Goal: Information Seeking & Learning: Find contact information

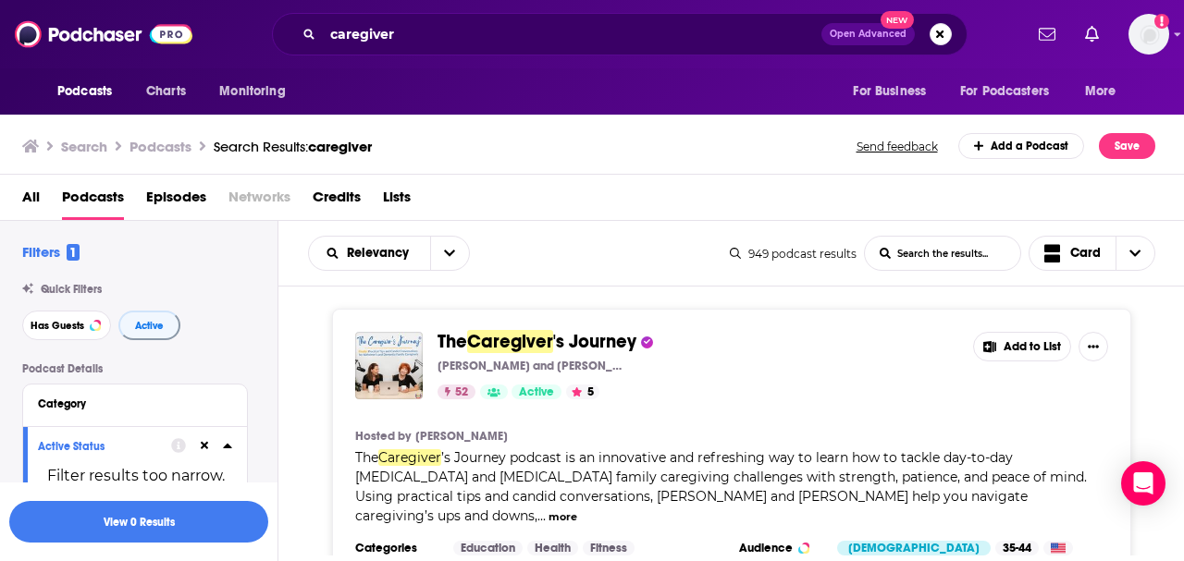
scroll to position [35, 0]
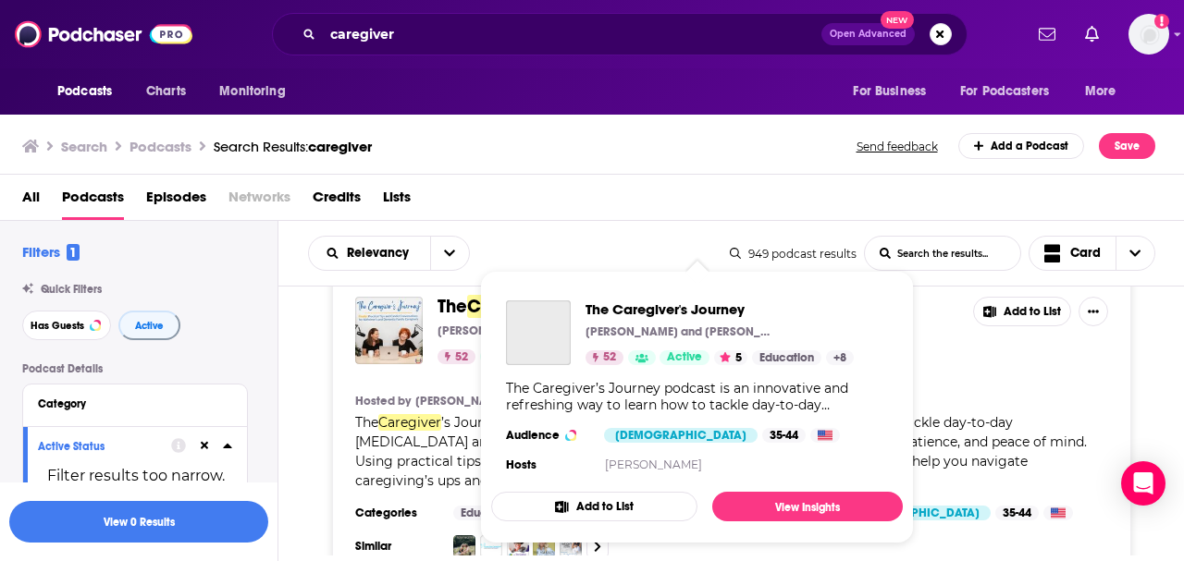
click at [579, 308] on div "The Caregiver's Journey Sue Ryan and Nancy Treaster 52 Active 5 Education + 8" at bounding box center [680, 333] width 348 height 65
click at [445, 313] on span "The" at bounding box center [452, 306] width 30 height 23
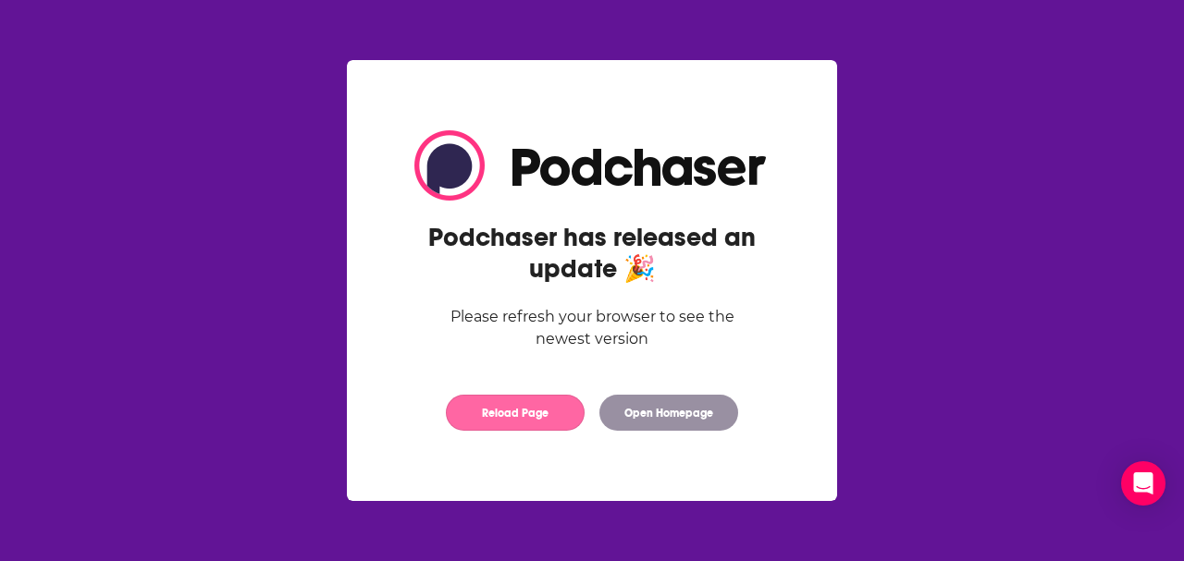
click at [557, 419] on button "Reload Page" at bounding box center [515, 413] width 139 height 36
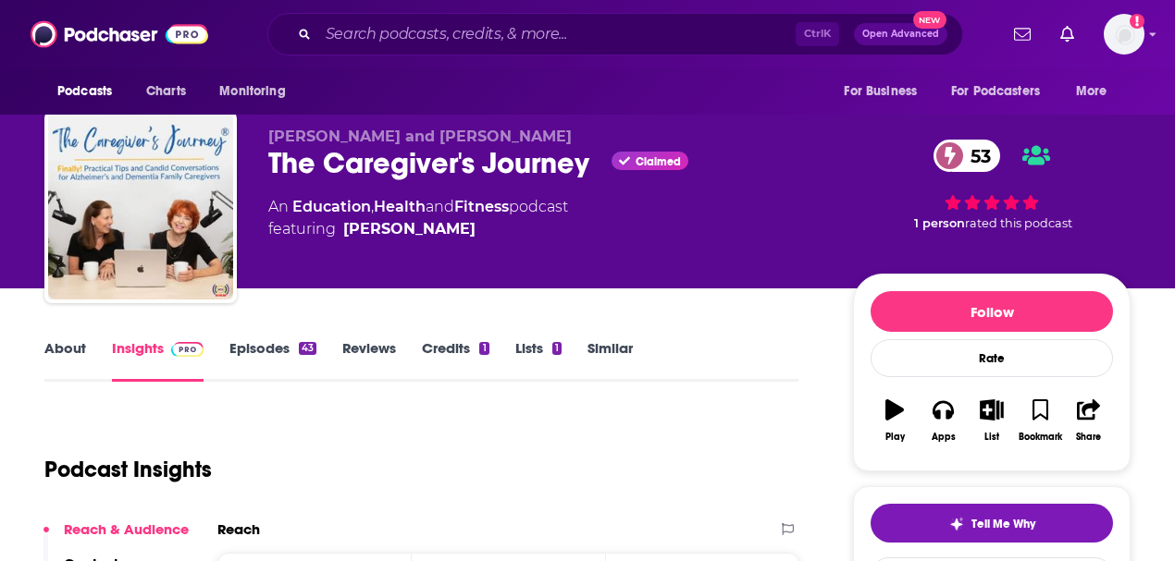
scroll to position [12, 0]
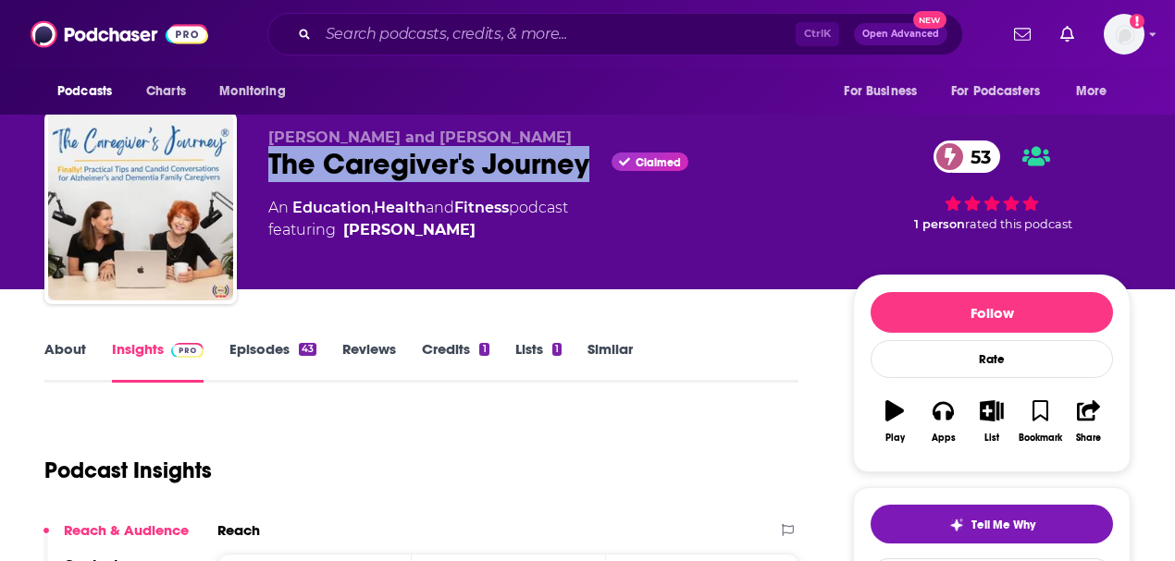
drag, startPoint x: 590, startPoint y: 175, endPoint x: 268, endPoint y: 163, distance: 322.1
click at [268, 163] on div "The Caregiver's Journey Claimed 53" at bounding box center [545, 164] width 555 height 36
copy h2 "The Caregiver's Journey"
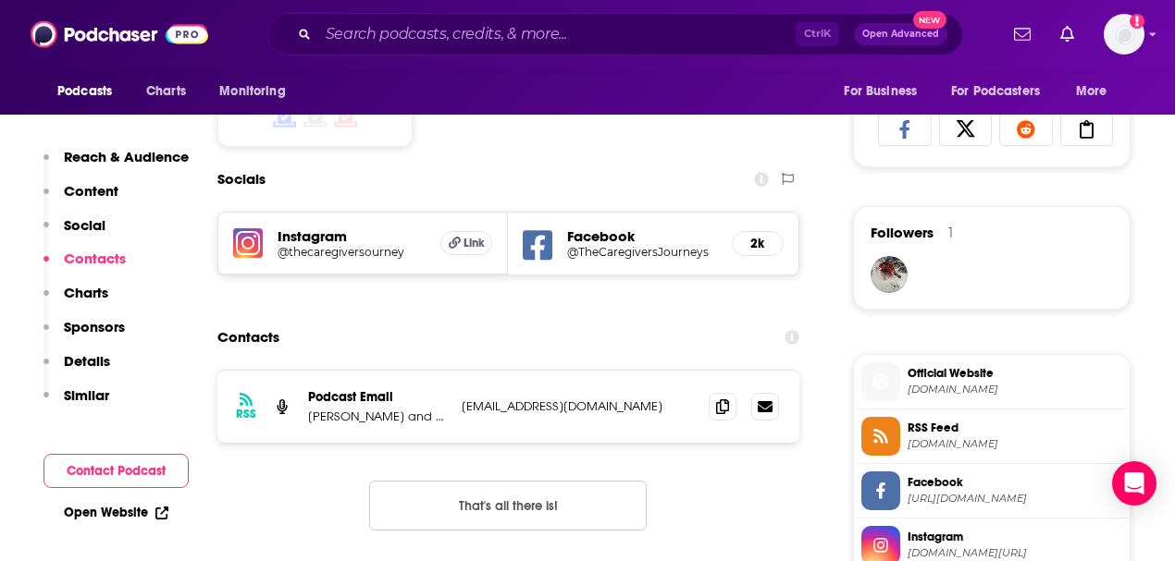
scroll to position [1216, 0]
drag, startPoint x: 647, startPoint y: 404, endPoint x: 462, endPoint y: 400, distance: 185.0
click at [462, 400] on p "[EMAIL_ADDRESS][DOMAIN_NAME]" at bounding box center [578, 406] width 232 height 16
copy p "[EMAIL_ADDRESS][DOMAIN_NAME]"
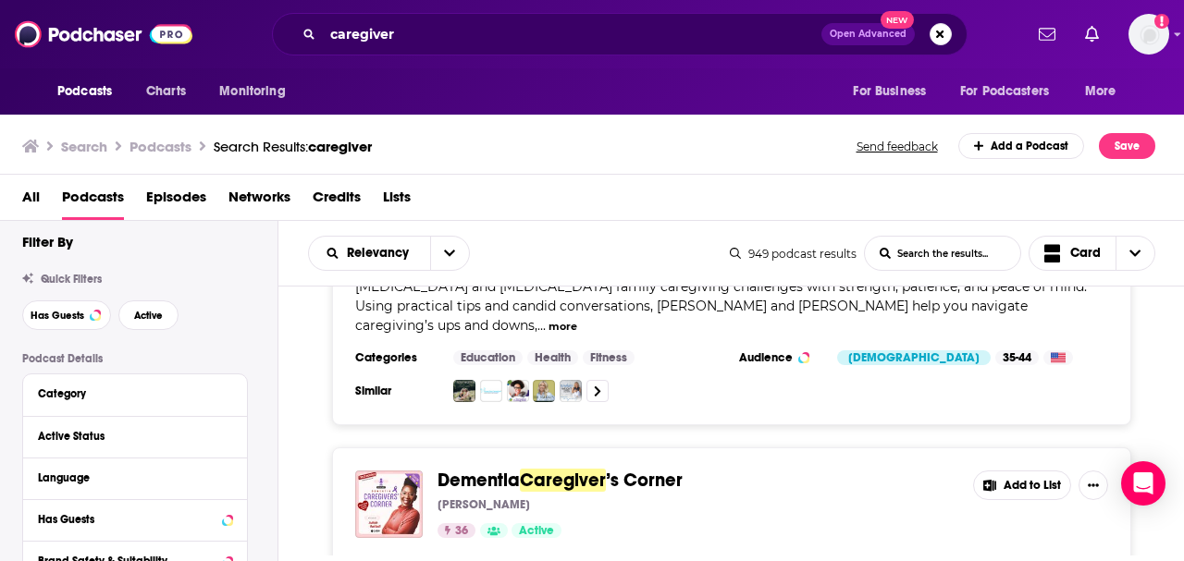
scroll to position [12, 0]
click at [74, 307] on button "Has Guests" at bounding box center [66, 314] width 89 height 30
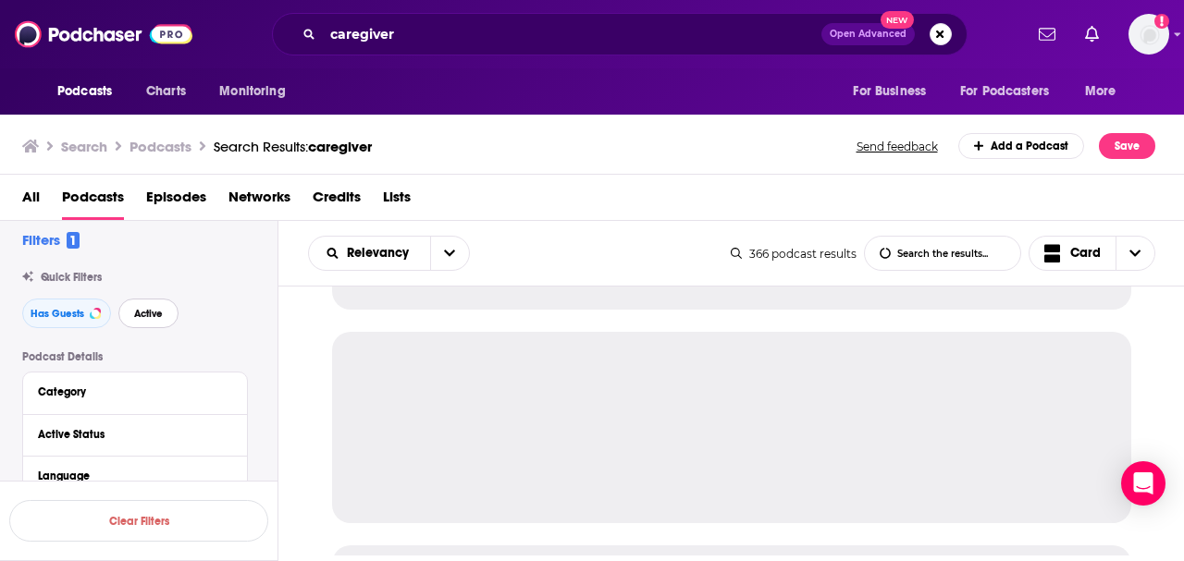
click at [140, 319] on span "Active" at bounding box center [148, 314] width 29 height 10
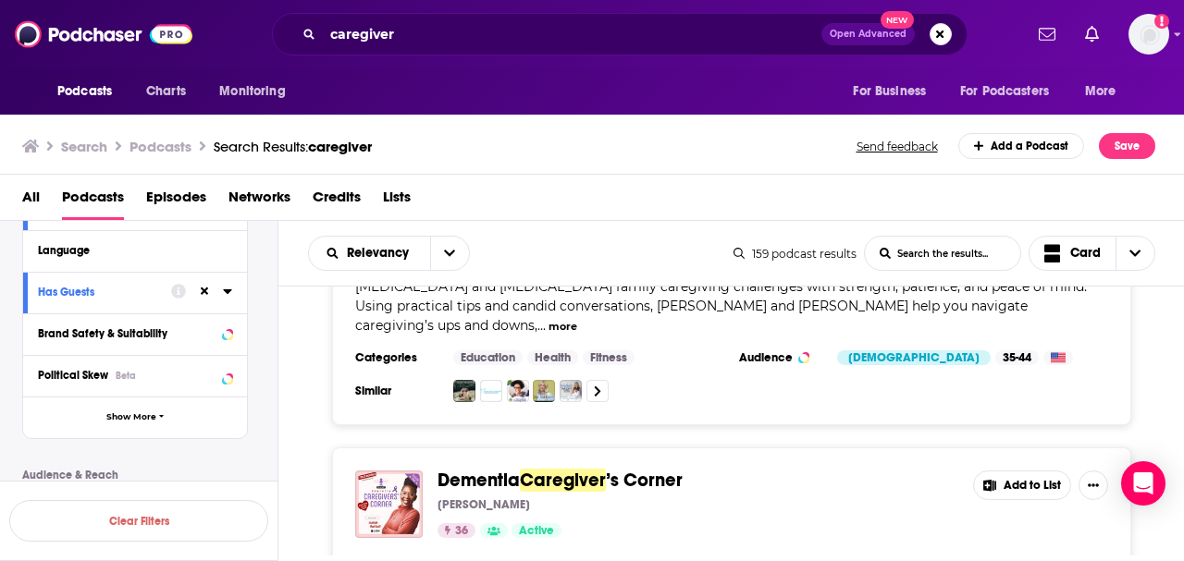
scroll to position [427, 0]
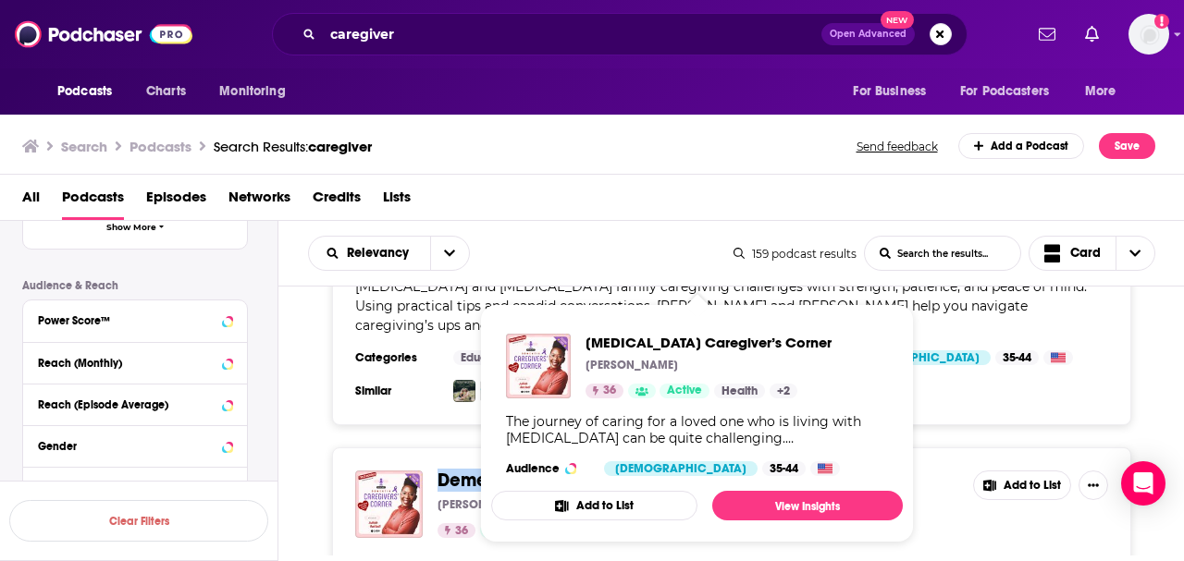
drag, startPoint x: 696, startPoint y: 462, endPoint x: 436, endPoint y: 460, distance: 259.9
click at [436, 471] on div "[MEDICAL_DATA] Caregiver ’s Corner Juliah Ratladi 36 Active Add to List" at bounding box center [731, 505] width 753 height 68
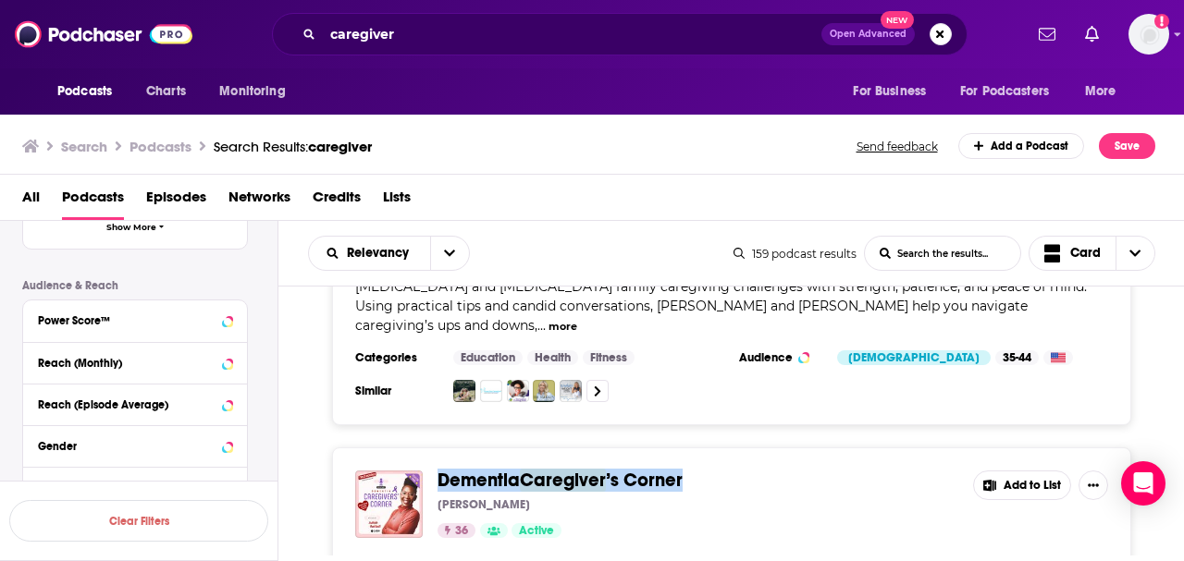
copy span "[MEDICAL_DATA] Caregiver ’s Corner"
click at [226, 407] on icon at bounding box center [227, 404] width 9 height 15
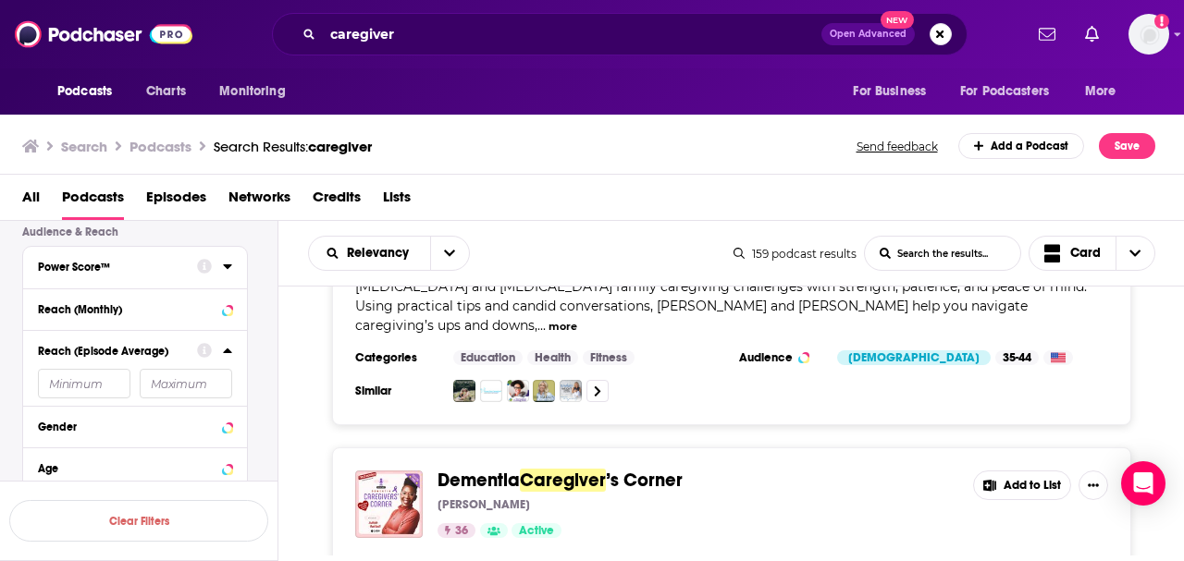
scroll to position [479, 0]
click at [232, 261] on div "Power Score™" at bounding box center [135, 270] width 224 height 42
click at [226, 267] on icon at bounding box center [227, 268] width 8 height 5
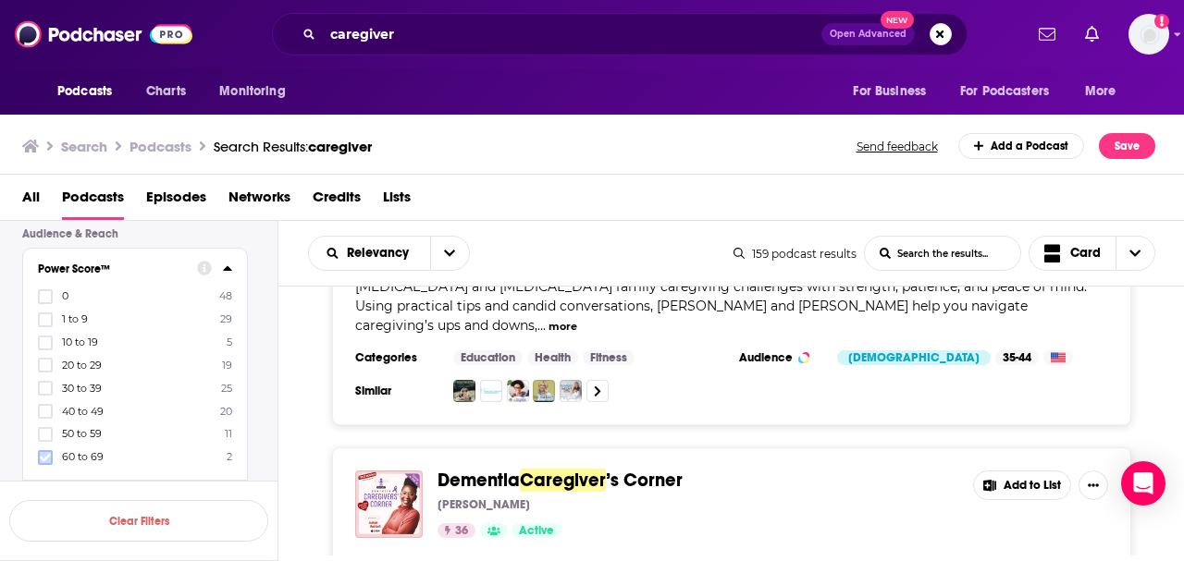
click at [43, 455] on icon at bounding box center [45, 457] width 11 height 8
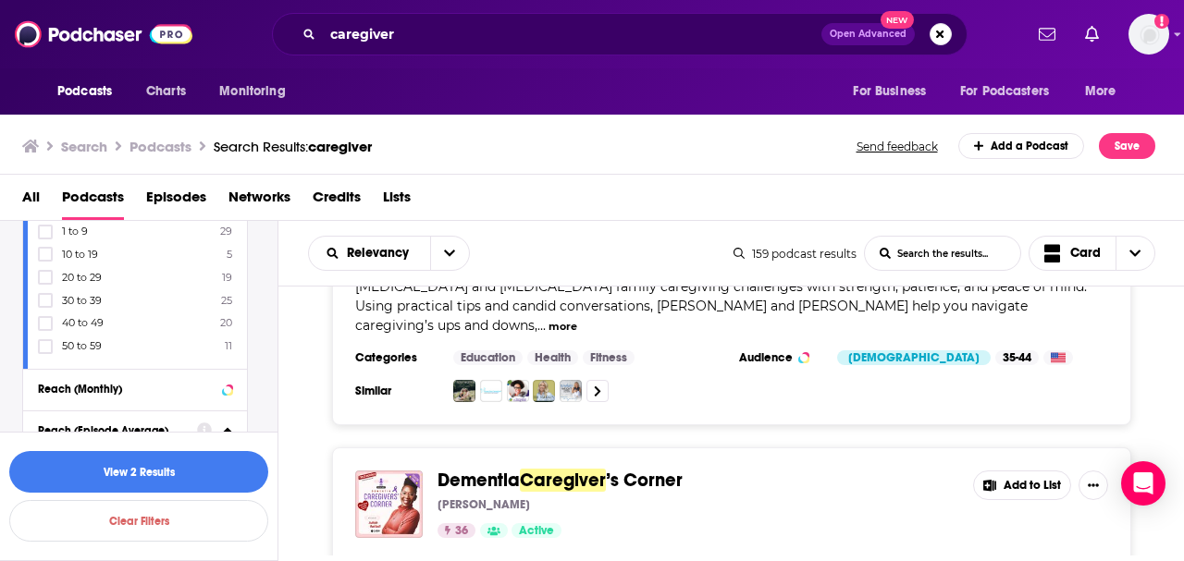
scroll to position [593, 0]
click at [44, 339] on icon at bounding box center [45, 344] width 11 height 11
click at [165, 485] on button "View 13 Results" at bounding box center [138, 472] width 259 height 42
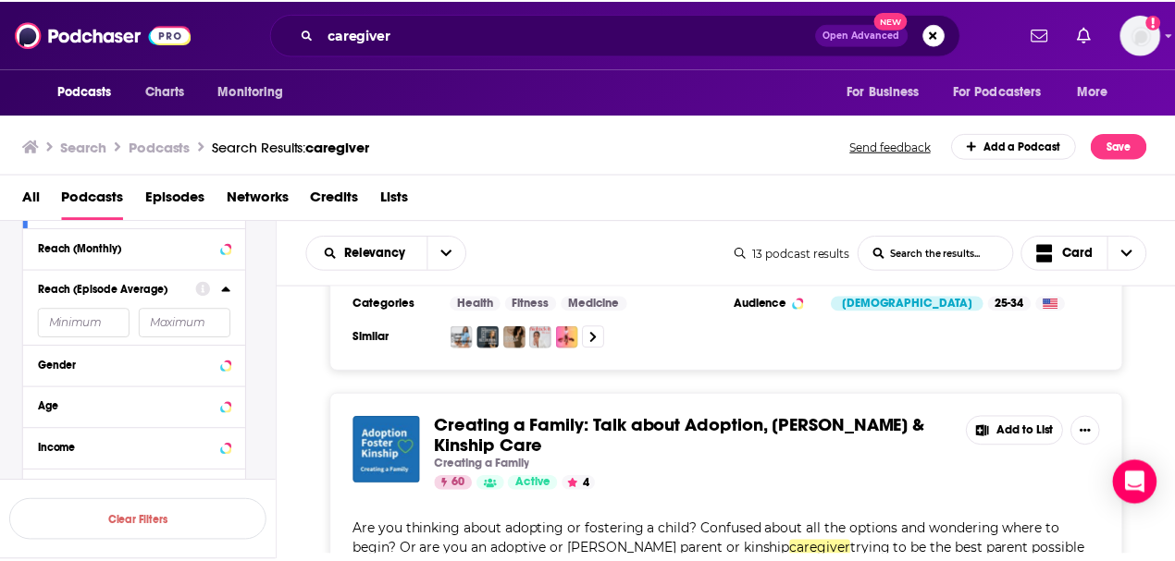
scroll to position [3209, 0]
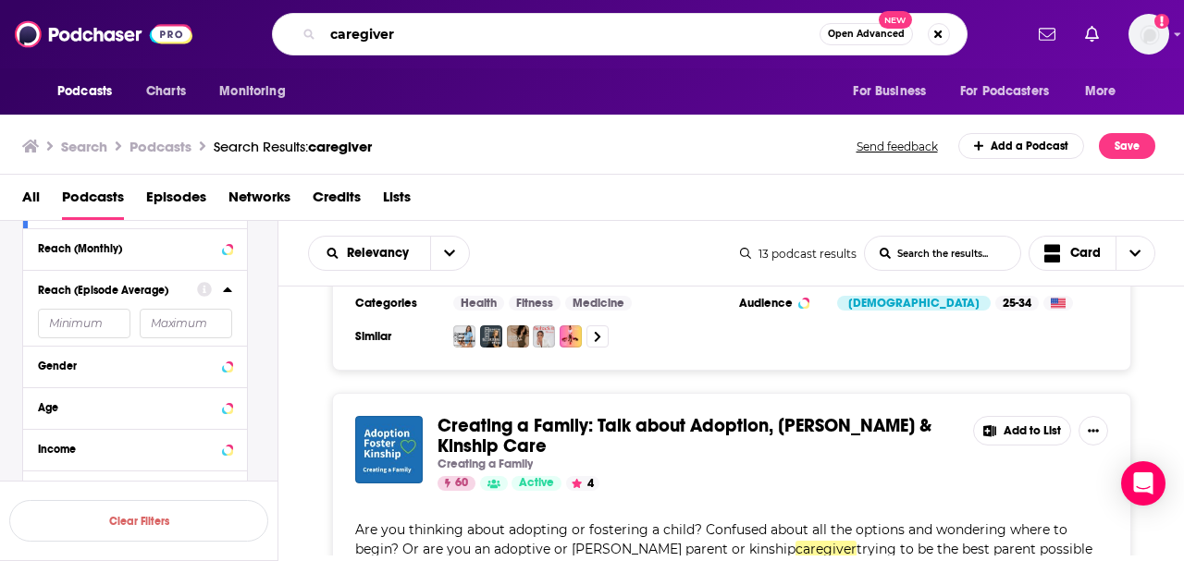
click at [427, 38] on input "caregiver" at bounding box center [571, 34] width 497 height 30
click at [432, 31] on input "caregiver" at bounding box center [571, 34] width 497 height 30
type input "c"
type input "daughterhood"
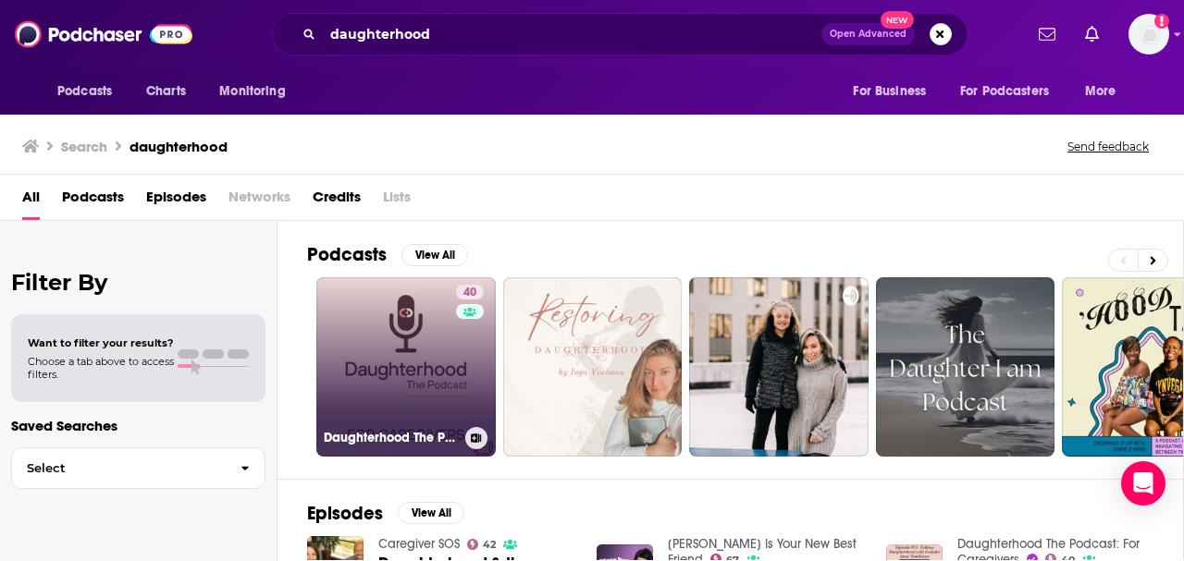
click at [398, 352] on link "40 Daughterhood The Podcast: For Caregivers" at bounding box center [405, 366] width 179 height 179
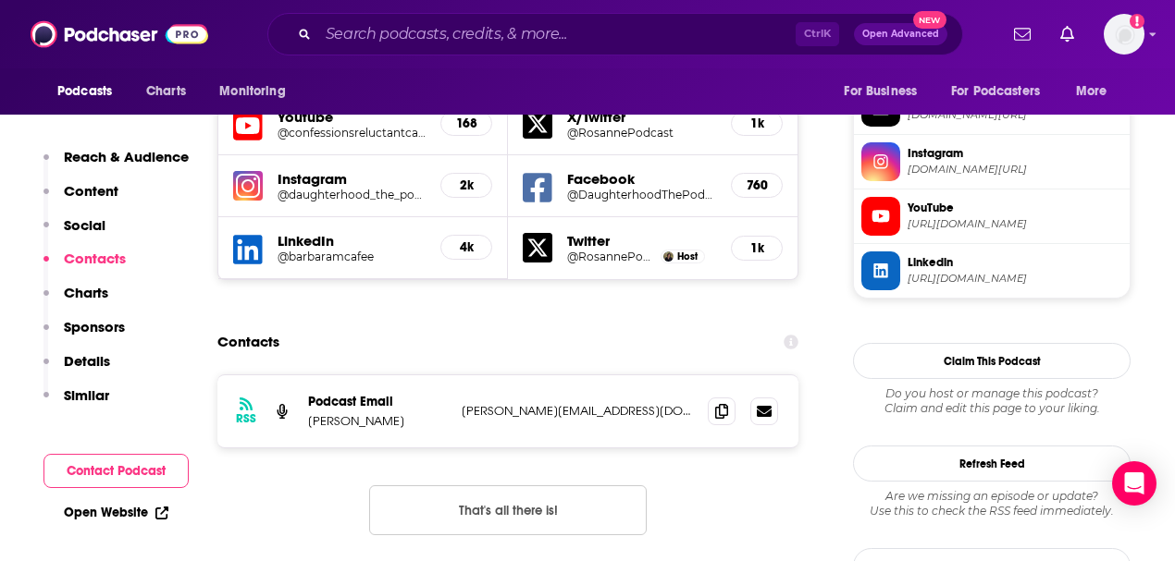
scroll to position [1654, 0]
drag, startPoint x: 647, startPoint y: 343, endPoint x: 456, endPoint y: 335, distance: 190.7
click at [456, 376] on div "RSS Podcast Email [PERSON_NAME] [PERSON_NAME][EMAIL_ADDRESS][DOMAIN_NAME] [PERS…" at bounding box center [507, 412] width 581 height 72
copy p "[PERSON_NAME][EMAIL_ADDRESS][DOMAIN_NAME]"
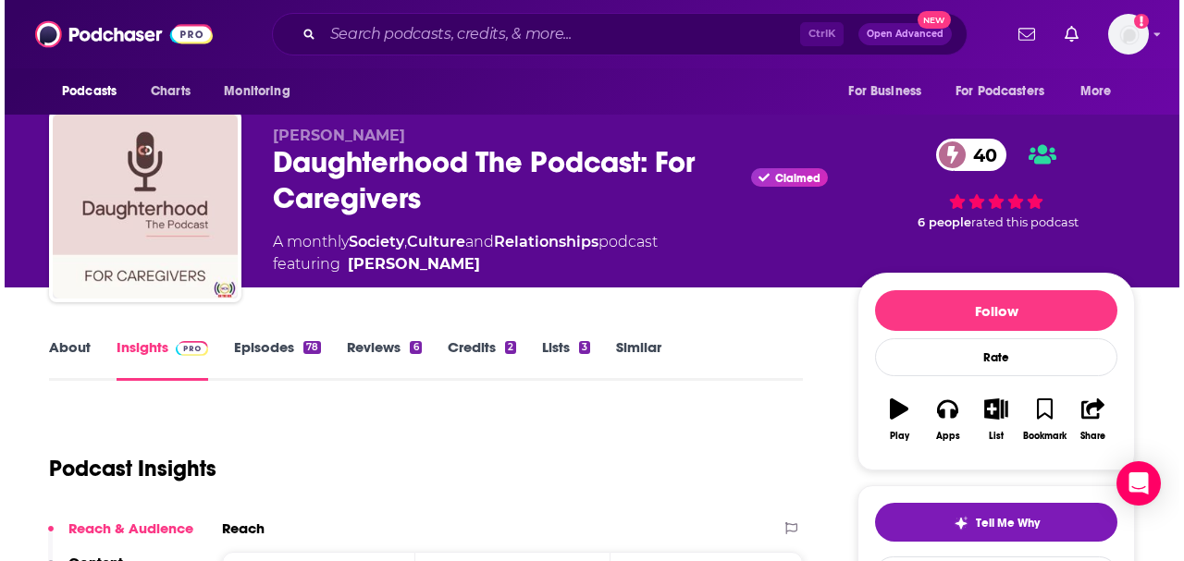
scroll to position [0, 0]
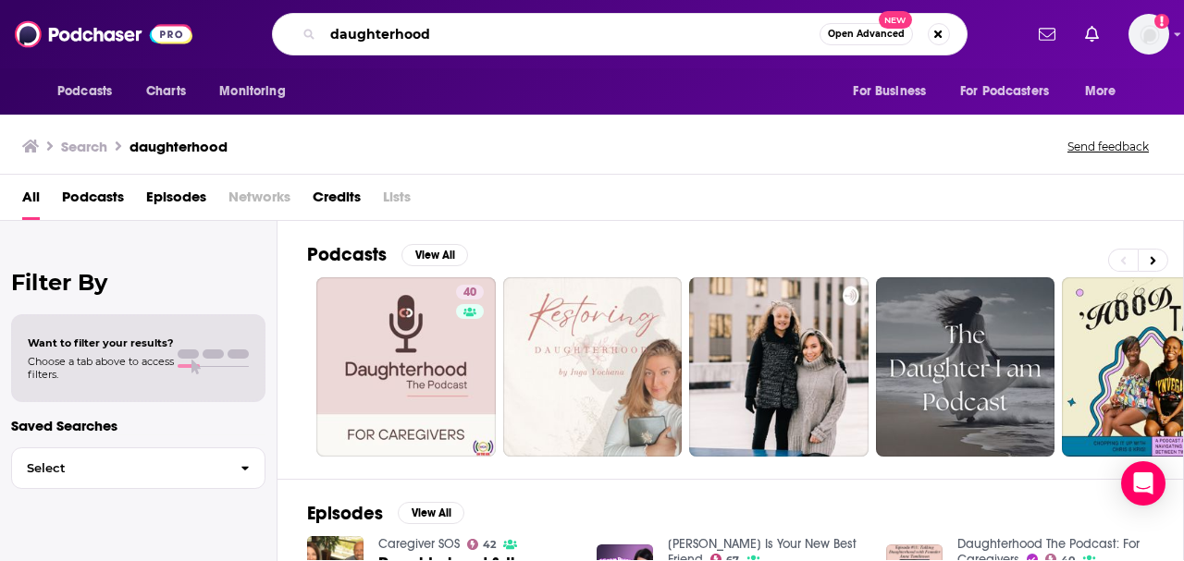
drag, startPoint x: 446, startPoint y: 32, endPoint x: 284, endPoint y: 26, distance: 162.0
click at [284, 26] on div "daughterhood Open Advanced New" at bounding box center [620, 34] width 696 height 43
type input "eldercare"
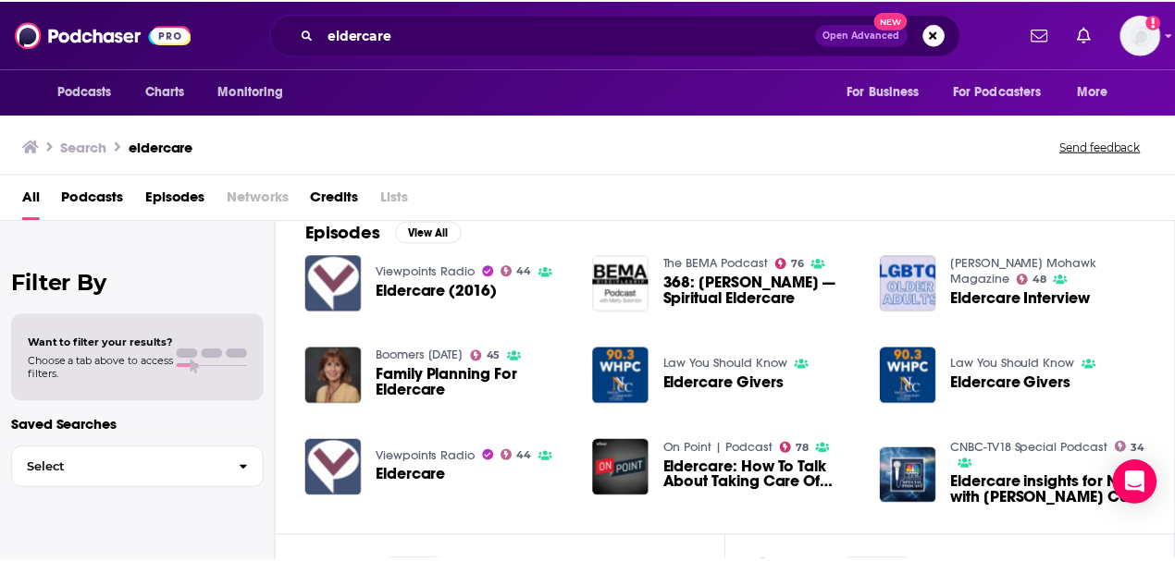
scroll to position [281, 0]
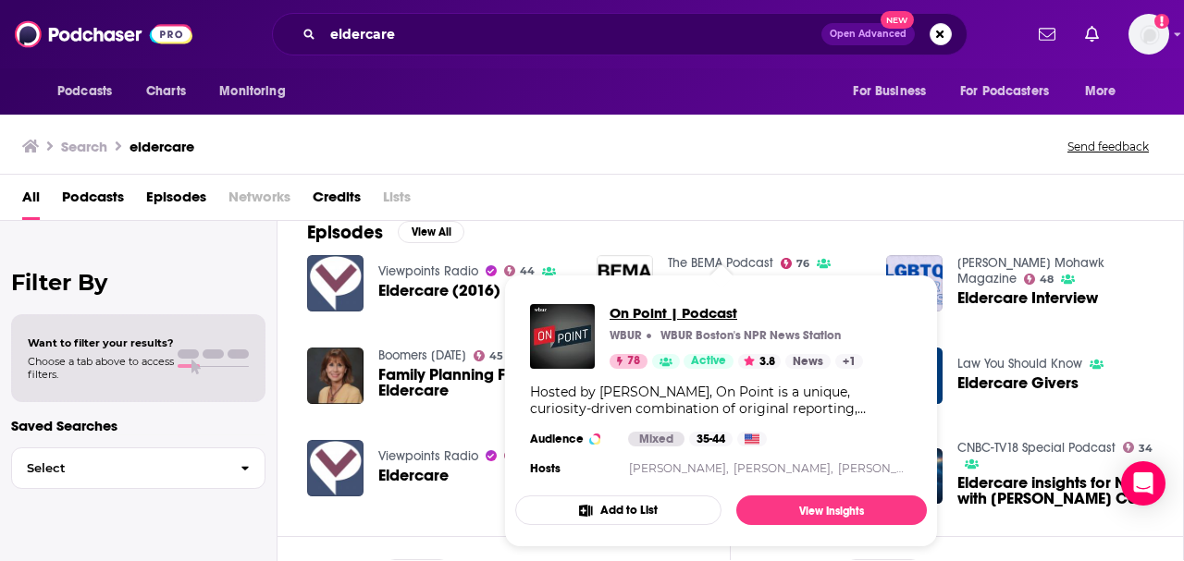
click at [667, 314] on span "On Point | Podcast" at bounding box center [736, 313] width 253 height 18
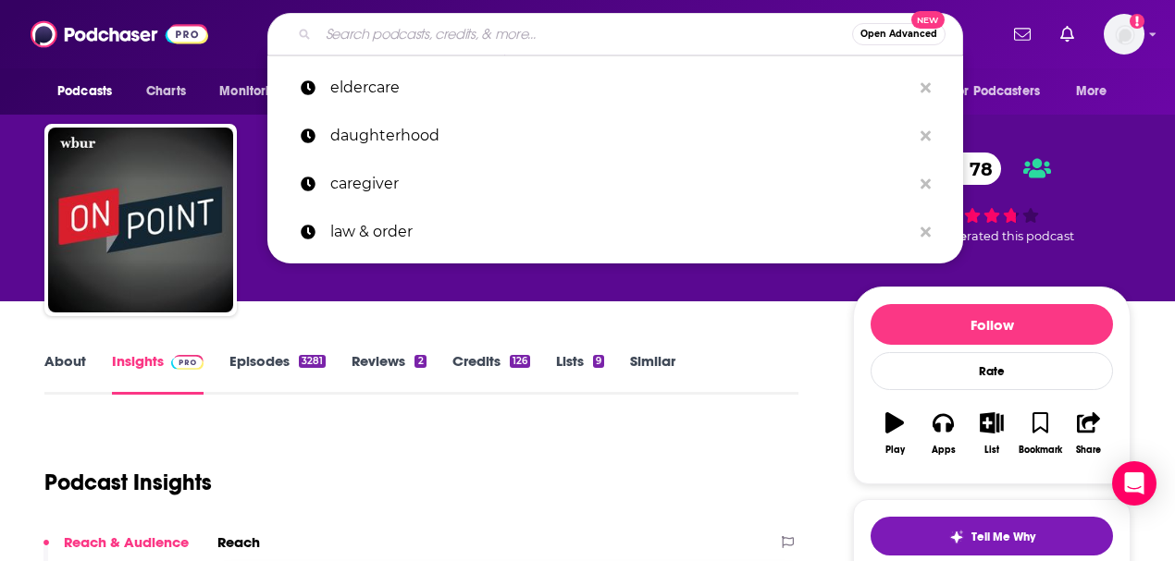
click at [373, 39] on input "Search podcasts, credits, & more..." at bounding box center [585, 34] width 534 height 30
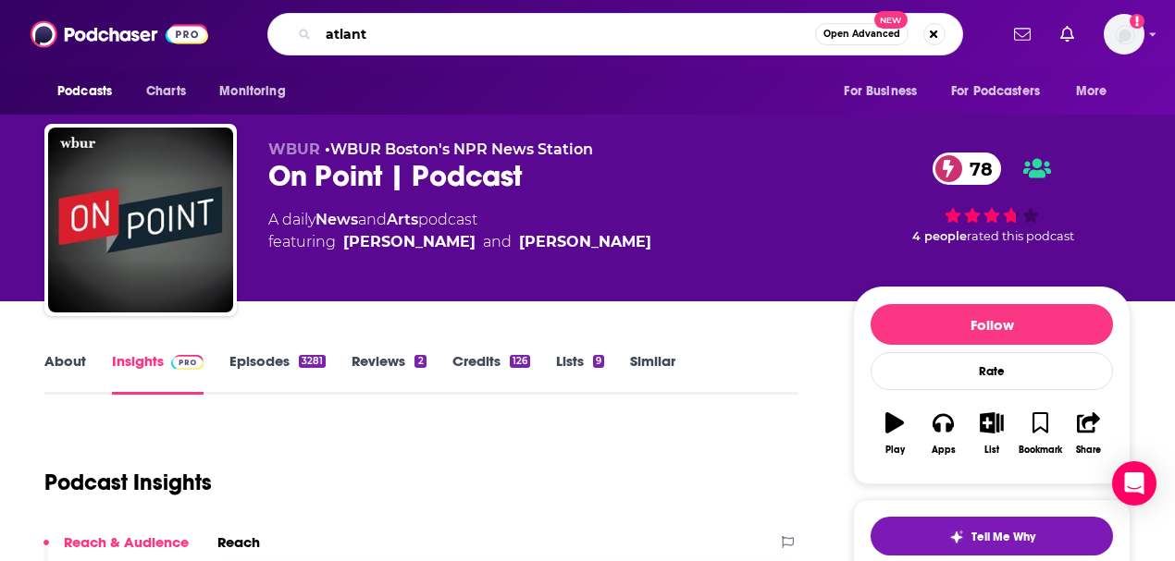
type input "[GEOGRAPHIC_DATA]"
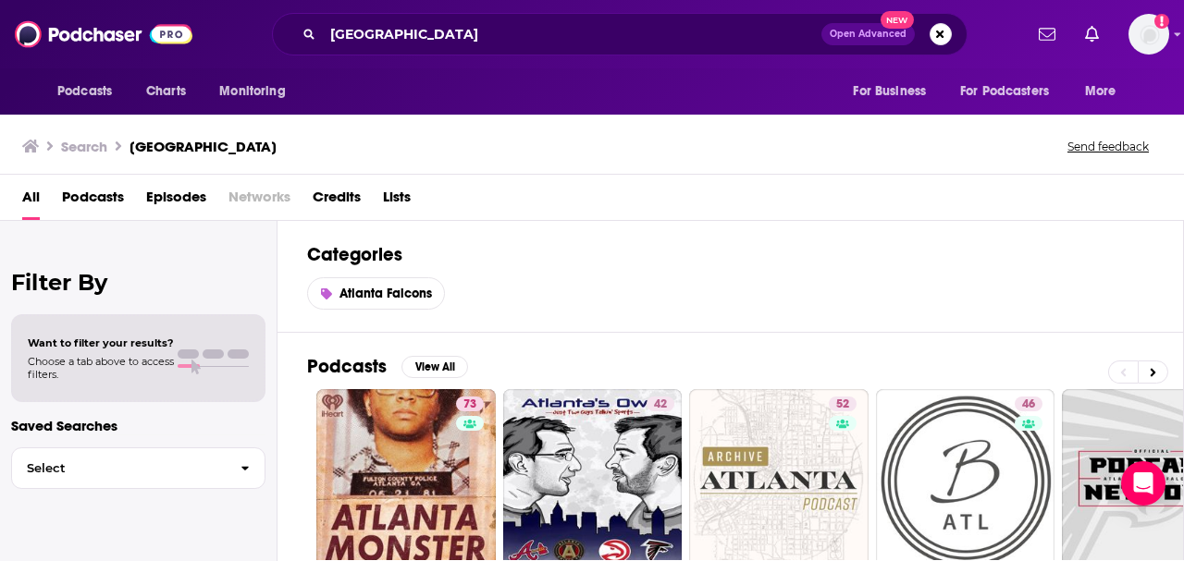
click at [85, 193] on span "Podcasts" at bounding box center [93, 201] width 62 height 38
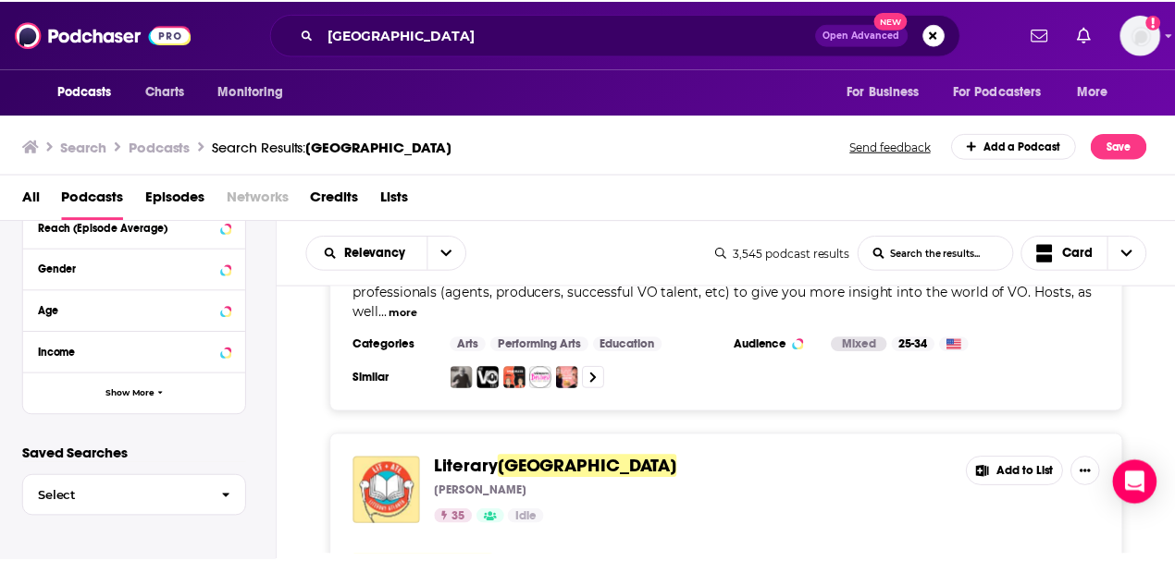
scroll to position [2495, 0]
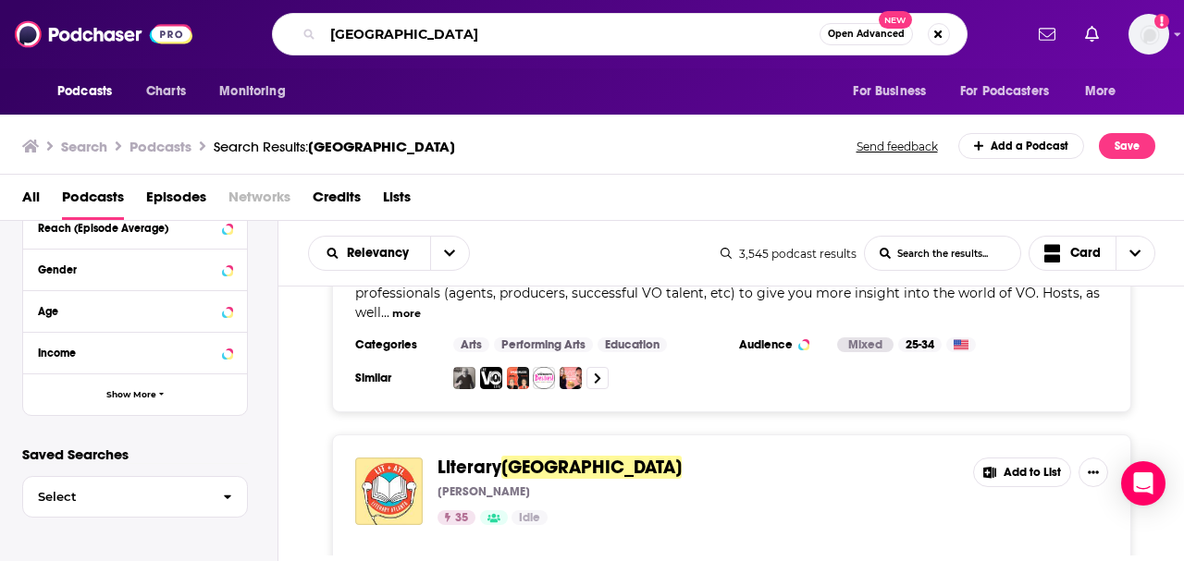
click at [412, 22] on input "[GEOGRAPHIC_DATA]" at bounding box center [571, 34] width 497 height 30
type input "a"
type input "eldercare matters"
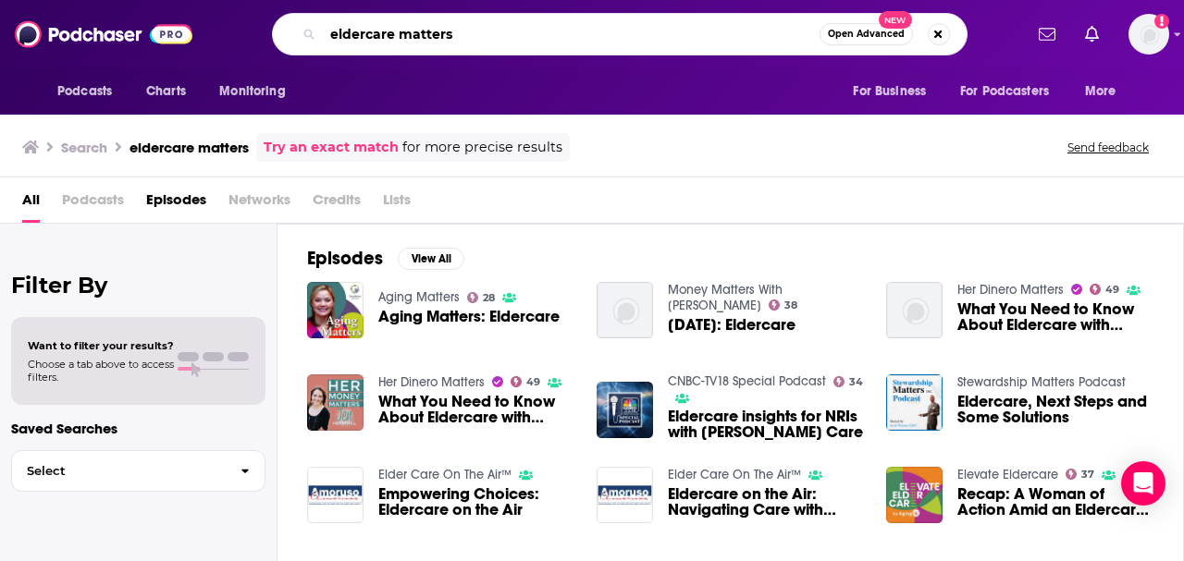
drag, startPoint x: 462, startPoint y: 36, endPoint x: 289, endPoint y: 20, distance: 174.6
click at [289, 20] on div "eldercare matters Open Advanced New" at bounding box center [620, 34] width 696 height 43
type input "[PERSON_NAME]"
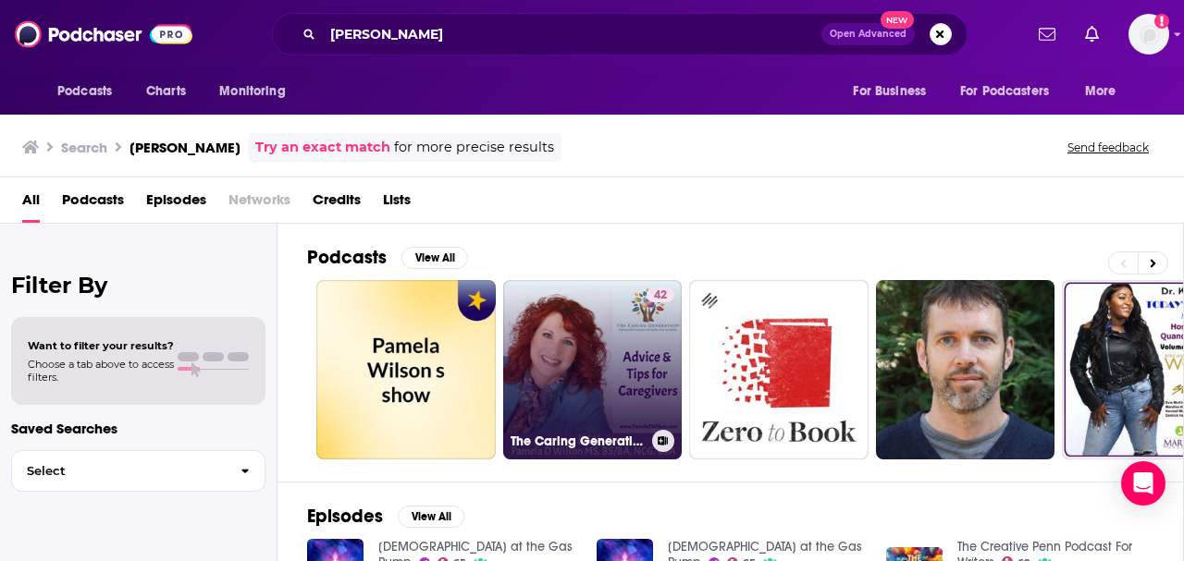
click at [557, 344] on link "42 The Caring Generation® | Advice & Tips for Caregivers" at bounding box center [592, 369] width 179 height 179
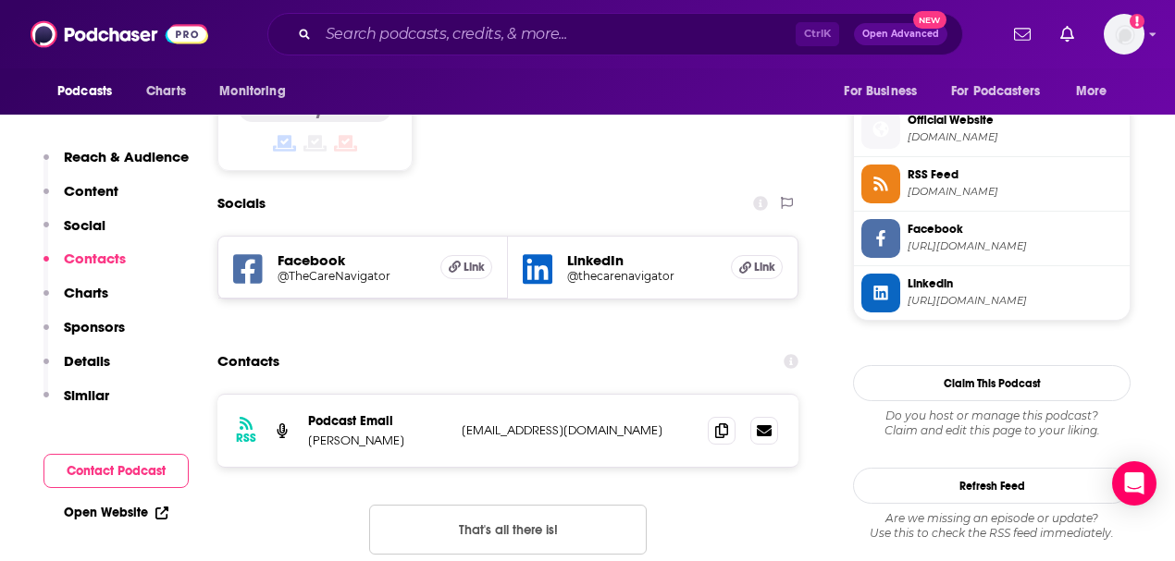
scroll to position [1489, 0]
drag, startPoint x: 459, startPoint y: 351, endPoint x: 717, endPoint y: 357, distance: 258.1
click at [717, 395] on div "RSS Podcast Email [PERSON_NAME] [EMAIL_ADDRESS][DOMAIN_NAME] [EMAIL_ADDRESS][DO…" at bounding box center [507, 431] width 581 height 72
click at [717, 423] on icon at bounding box center [721, 430] width 13 height 15
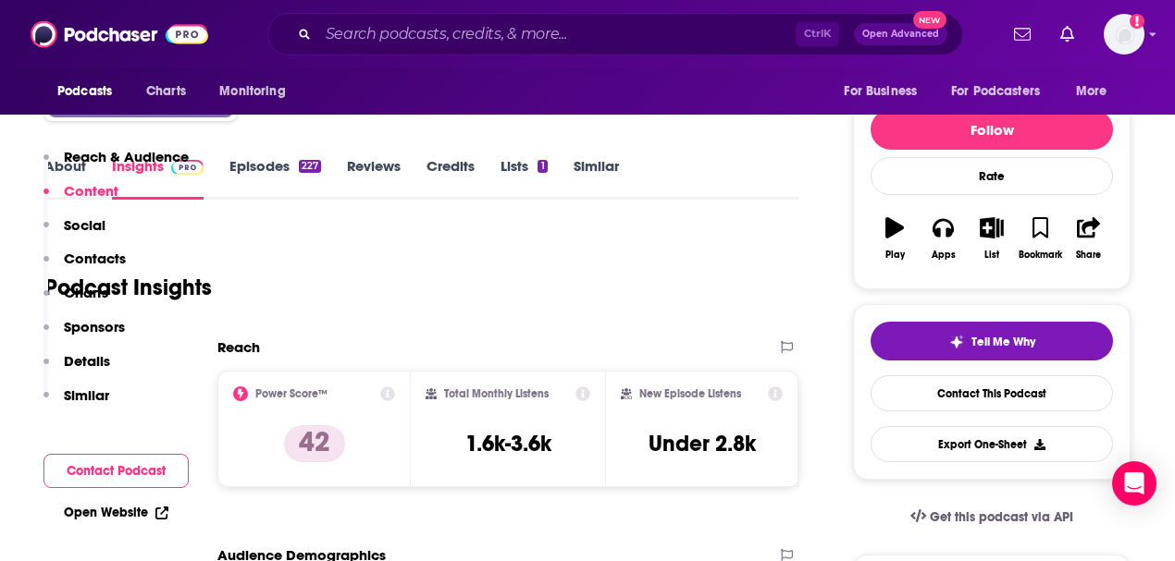
scroll to position [0, 0]
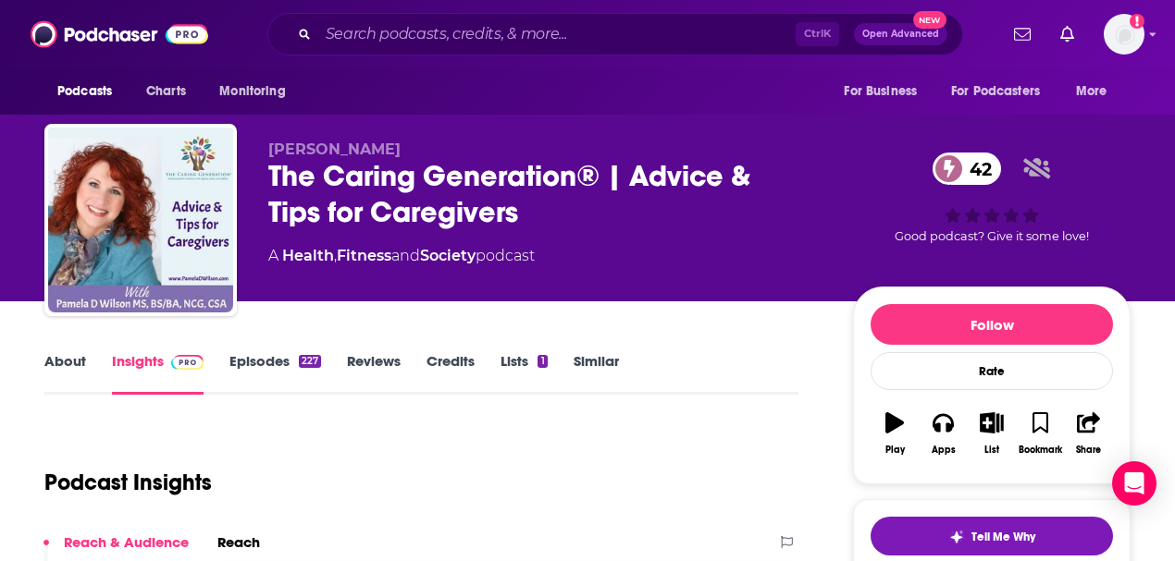
click at [535, 231] on div "[PERSON_NAME] The Caring Generation® | Advice & Tips for Caregivers 42 A Health…" at bounding box center [545, 215] width 555 height 148
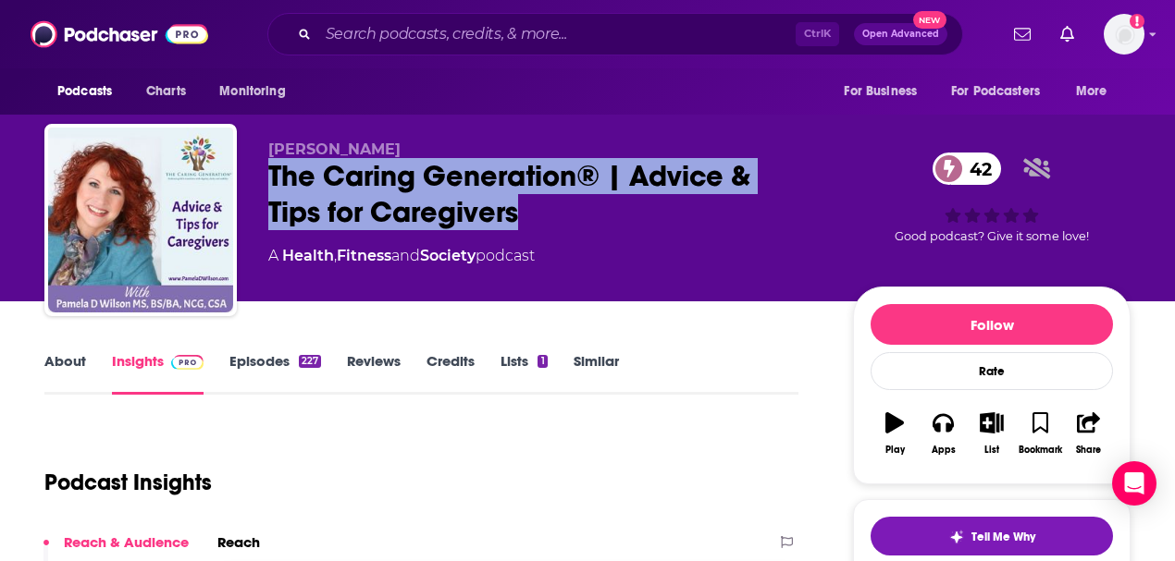
drag, startPoint x: 536, startPoint y: 216, endPoint x: 268, endPoint y: 176, distance: 271.3
click at [268, 176] on div "The Caring Generation® | Advice & Tips for Caregivers 42" at bounding box center [545, 194] width 555 height 72
copy h2 "The Caring Generation® | Advice & Tips for Caregivers"
